Goal: Use online tool/utility: Utilize a website feature to perform a specific function

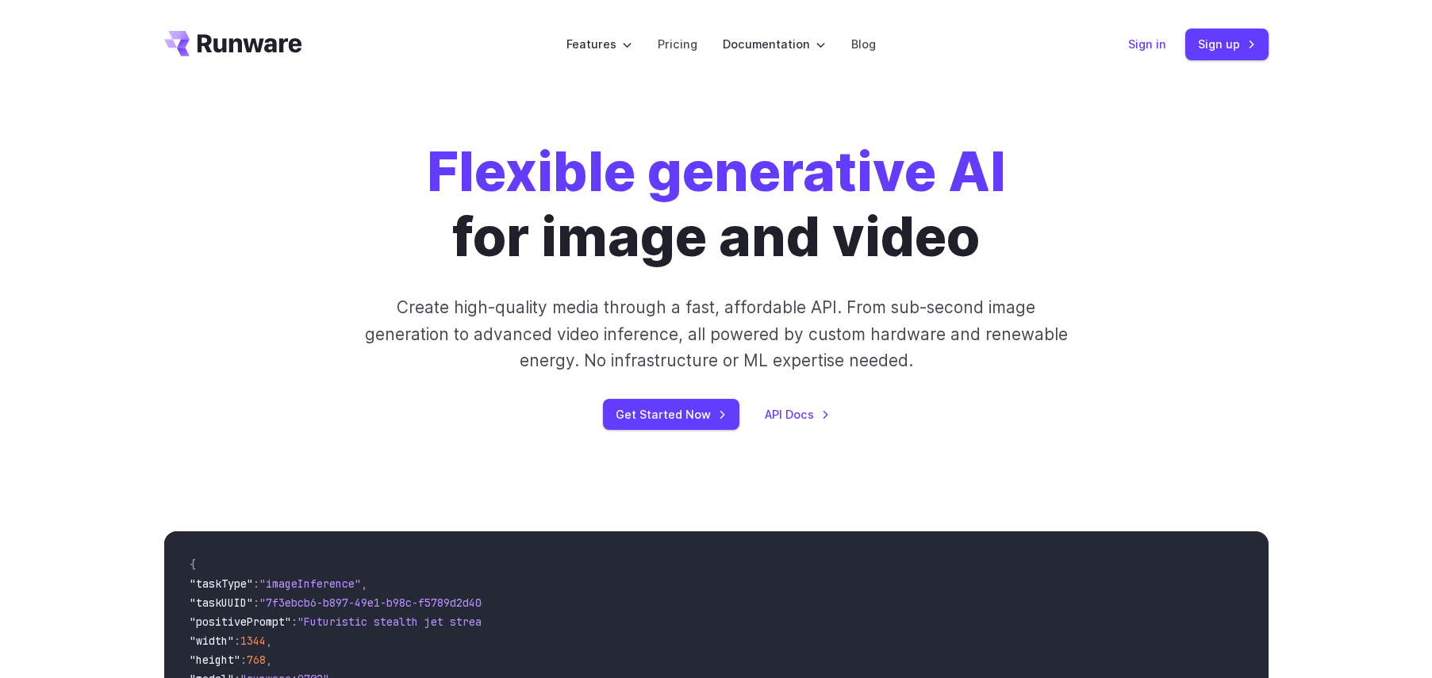
click at [1145, 42] on link "Sign in" at bounding box center [1147, 44] width 38 height 18
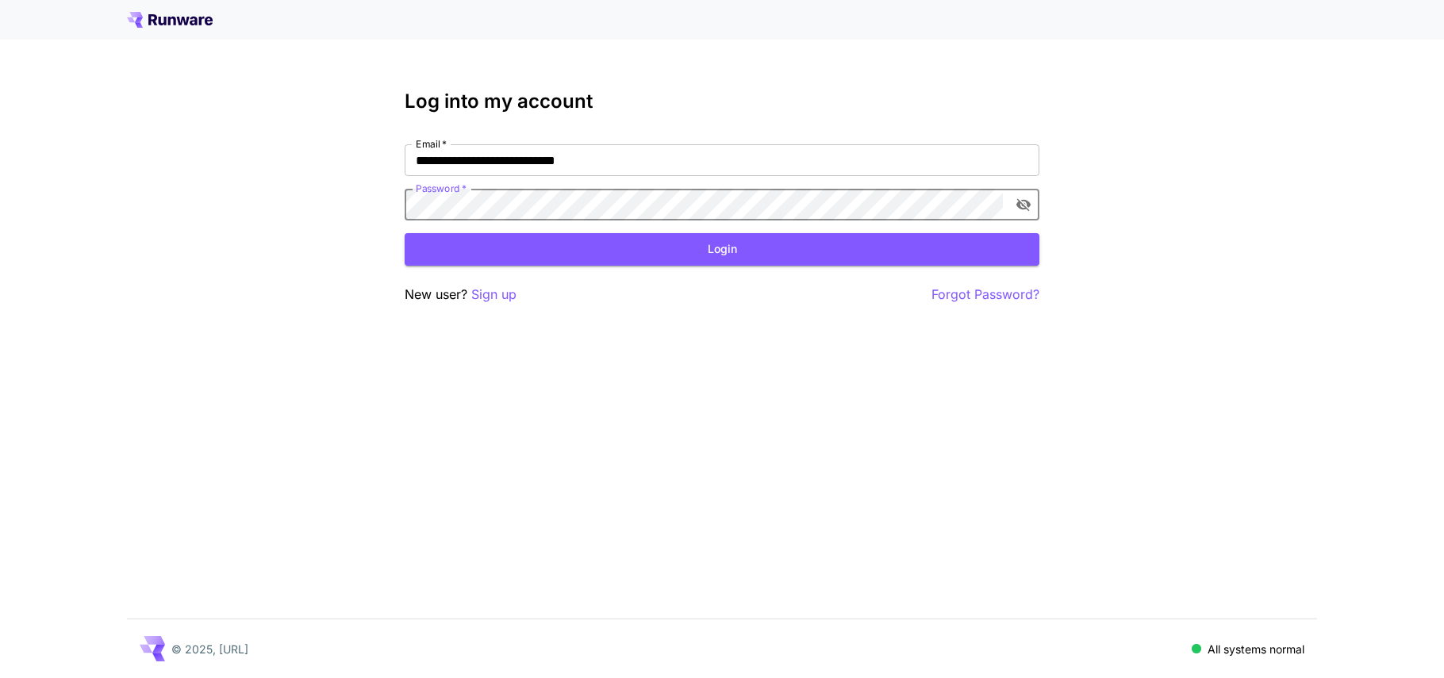
click button "Login" at bounding box center [722, 249] width 635 height 33
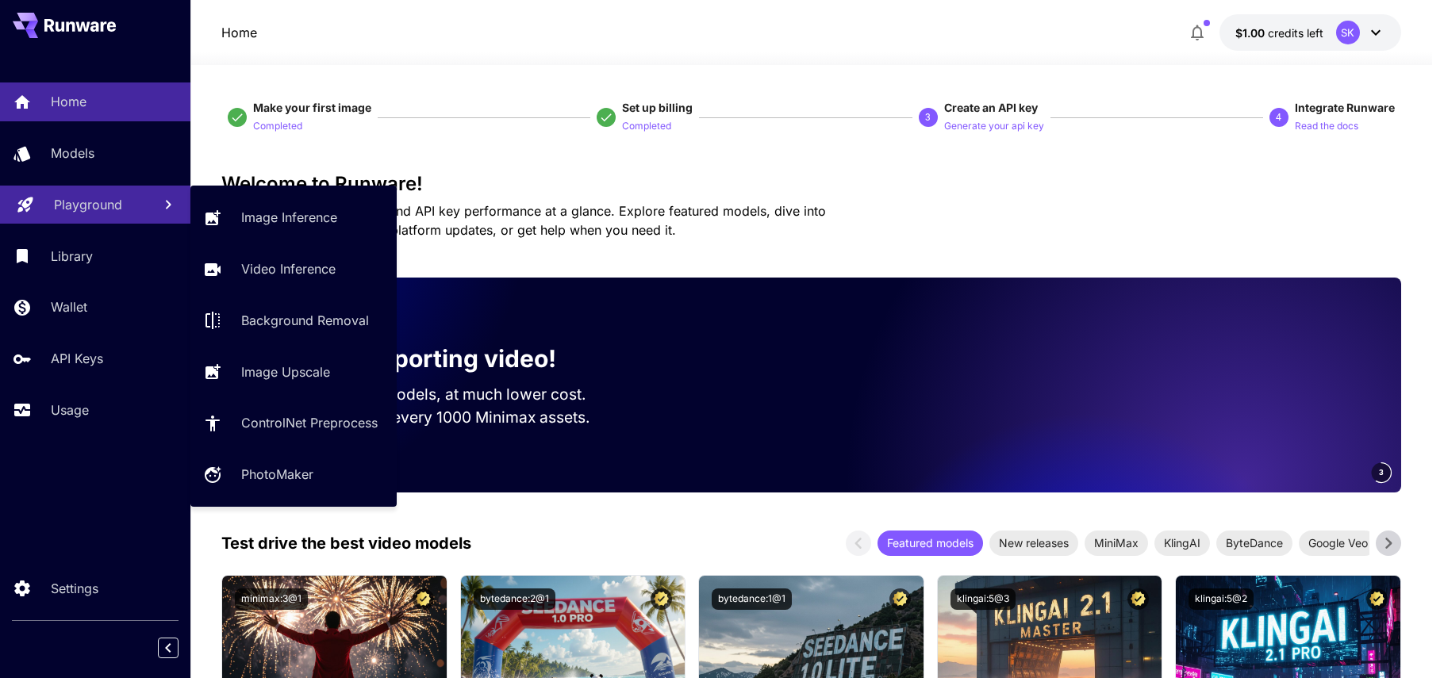
click at [79, 196] on p "Playground" at bounding box center [88, 204] width 68 height 19
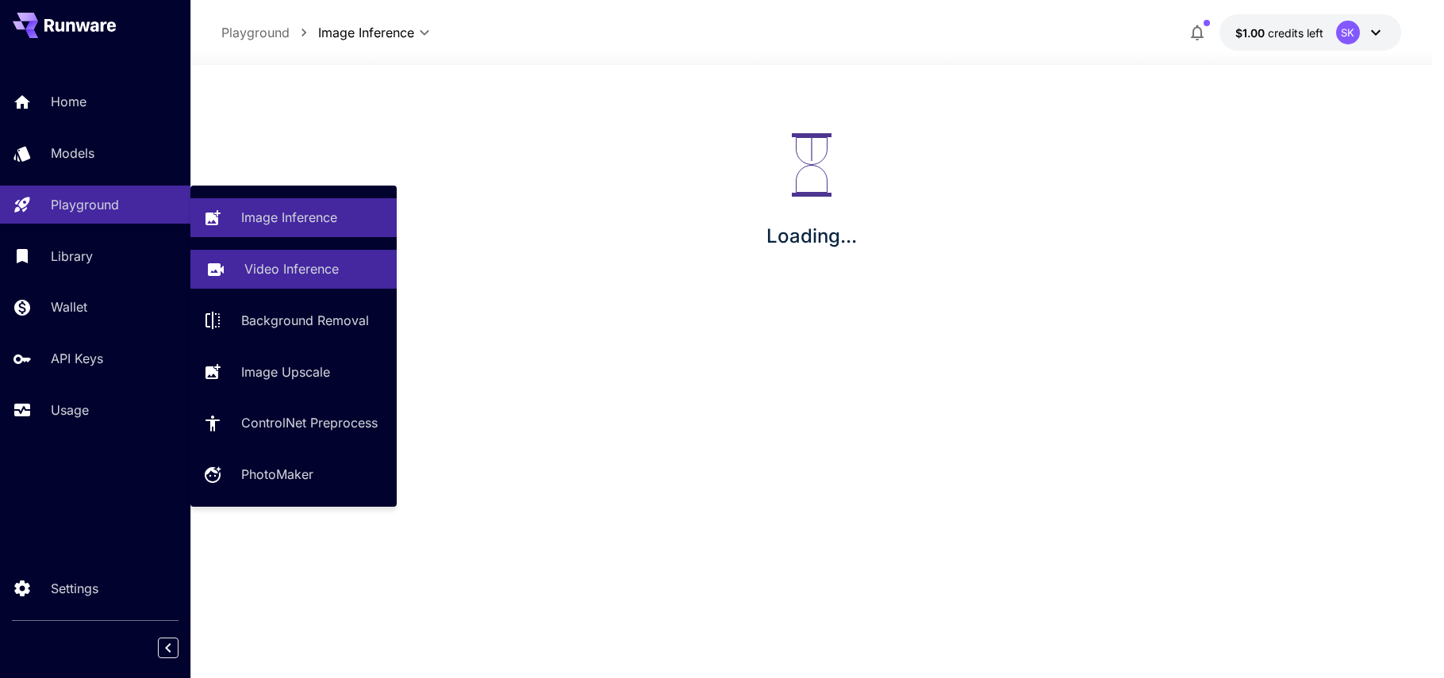
click at [277, 282] on link "Video Inference" at bounding box center [293, 269] width 206 height 39
type input "**********"
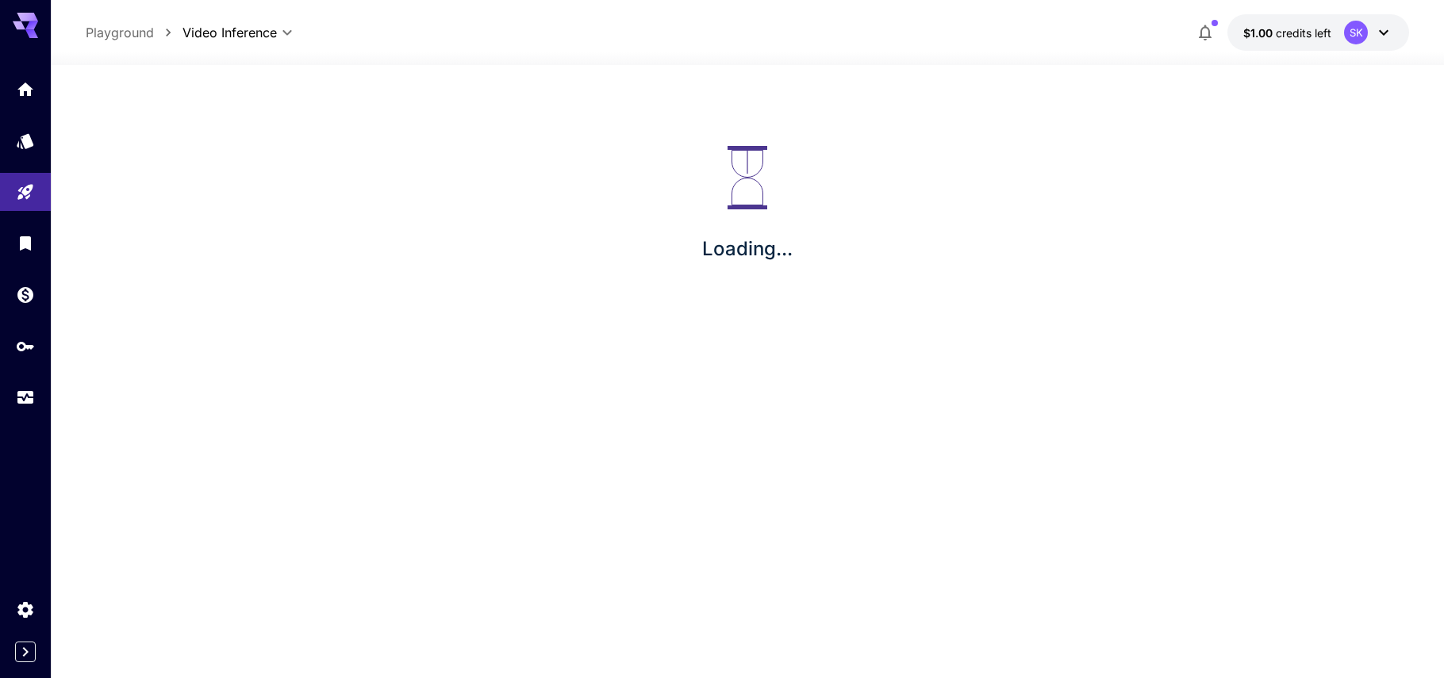
click at [1389, 31] on icon at bounding box center [1383, 32] width 19 height 19
